Goal: Ask a question: Seek information or help from site administrators or community

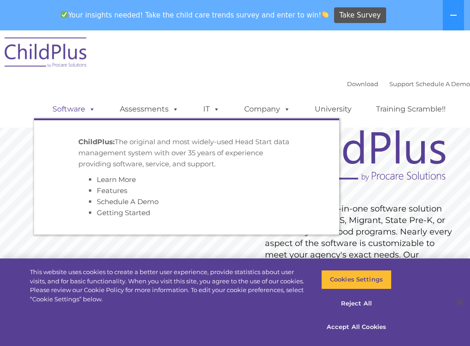
click at [85, 112] on span at bounding box center [90, 109] width 10 height 9
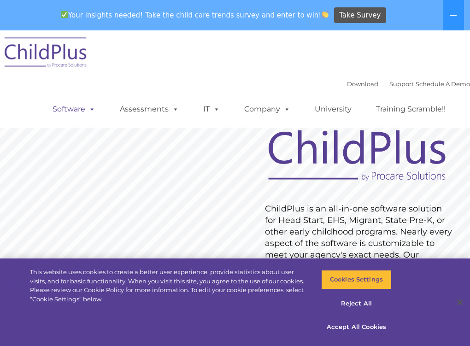
click at [85, 112] on span at bounding box center [90, 109] width 10 height 9
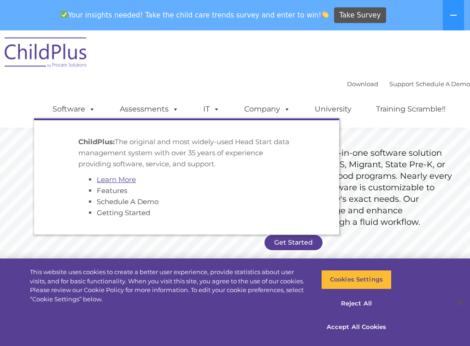
scroll to position [56, 0]
click at [60, 106] on link "Software" at bounding box center [73, 109] width 61 height 18
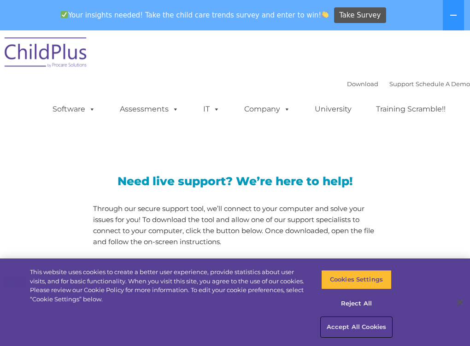
click at [354, 328] on button "Accept All Cookies" at bounding box center [356, 327] width 71 height 19
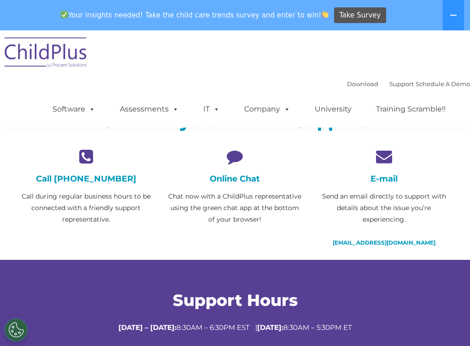
scroll to position [195, 0]
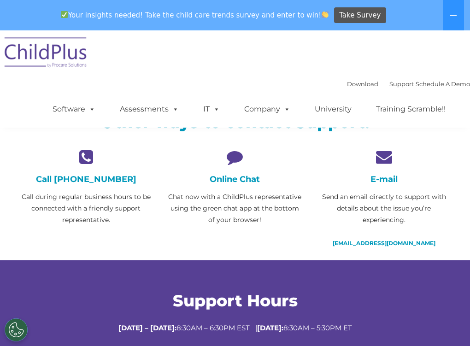
click at [230, 180] on h4 "Online Chat" at bounding box center [234, 179] width 135 height 10
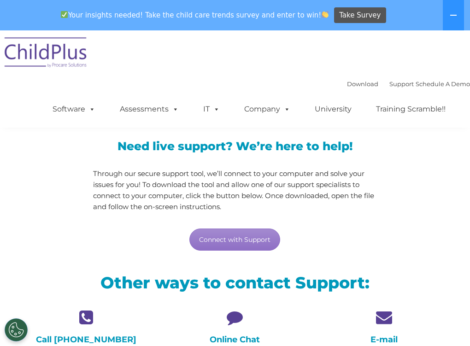
scroll to position [0, 0]
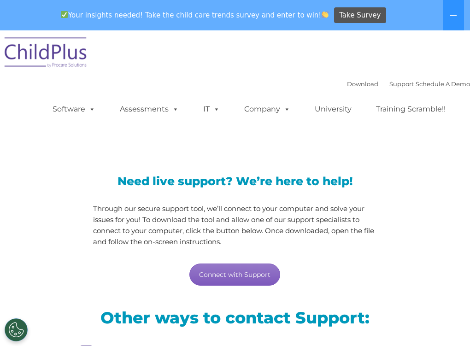
click at [219, 275] on link "Connect with Support" at bounding box center [234, 275] width 91 height 22
click at [413, 240] on div "Need live support? We’re here to help! Through our secure support tool, we’ll c…" at bounding box center [235, 222] width 447 height 148
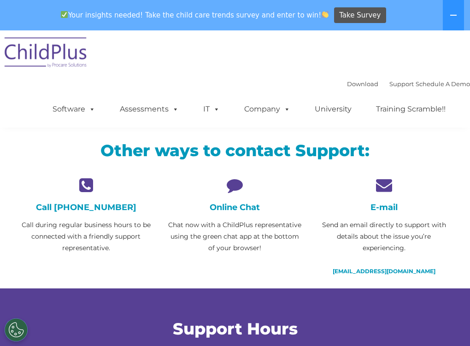
scroll to position [172, 0]
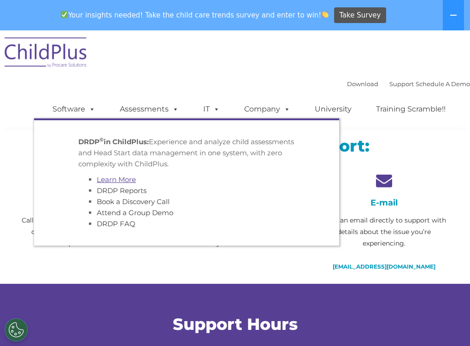
click at [97, 177] on link "Learn More" at bounding box center [116, 179] width 39 height 9
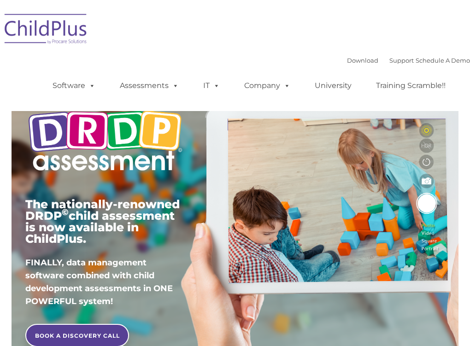
scroll to position [23, 0]
type input ""
